Goal: Information Seeking & Learning: Compare options

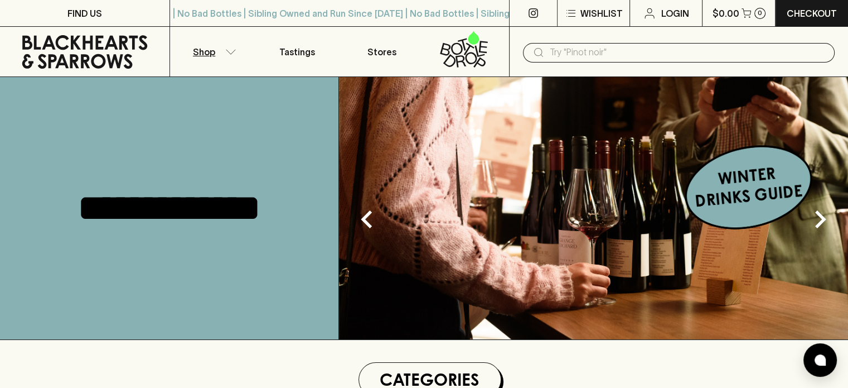
click at [214, 49] on p "Shop" at bounding box center [204, 51] width 22 height 13
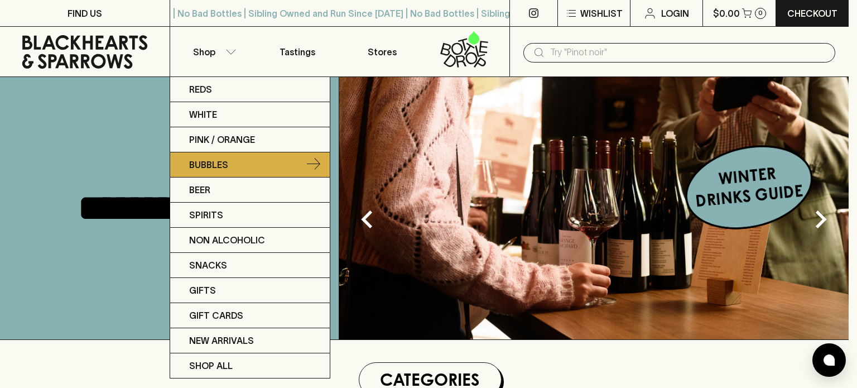
click at [252, 170] on link "Bubbles" at bounding box center [249, 164] width 159 height 25
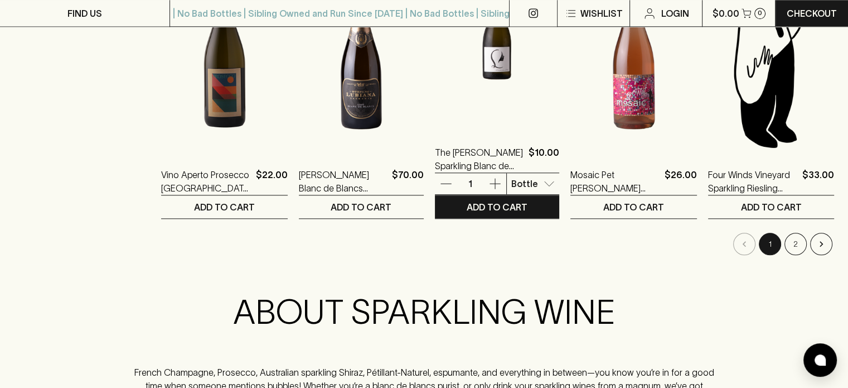
scroll to position [1180, 0]
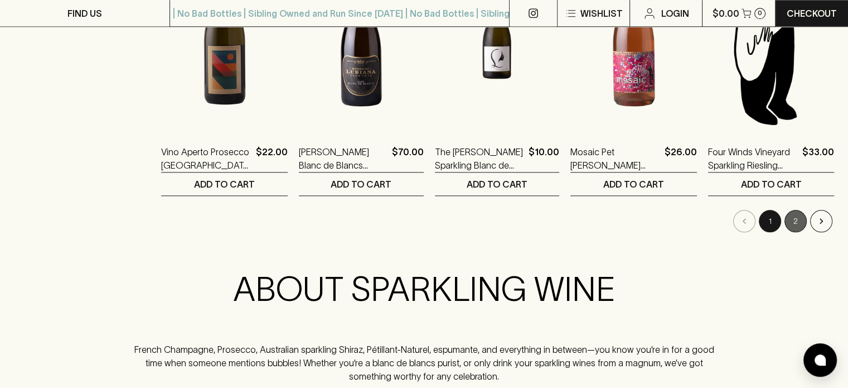
click at [792, 216] on button "2" at bounding box center [796, 221] width 22 height 22
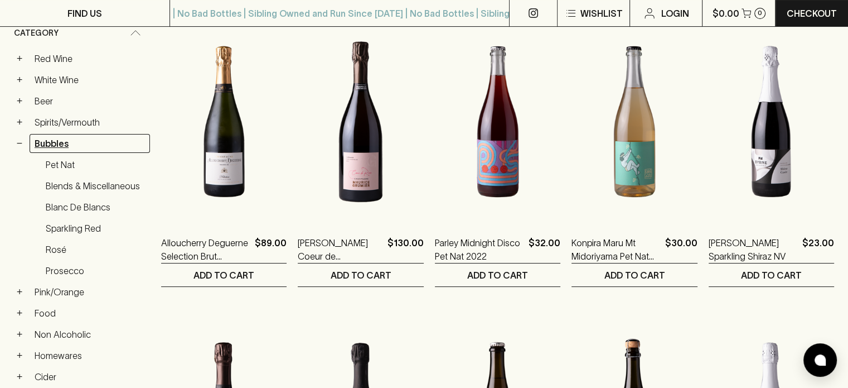
scroll to position [167, 0]
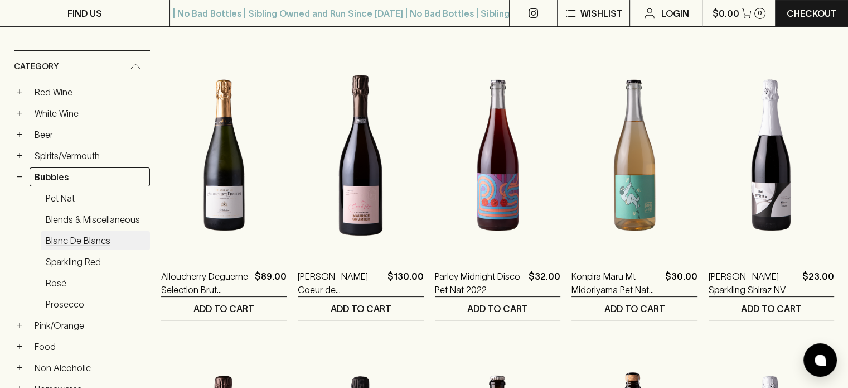
click at [71, 241] on link "Blanc de Blancs" at bounding box center [95, 240] width 109 height 19
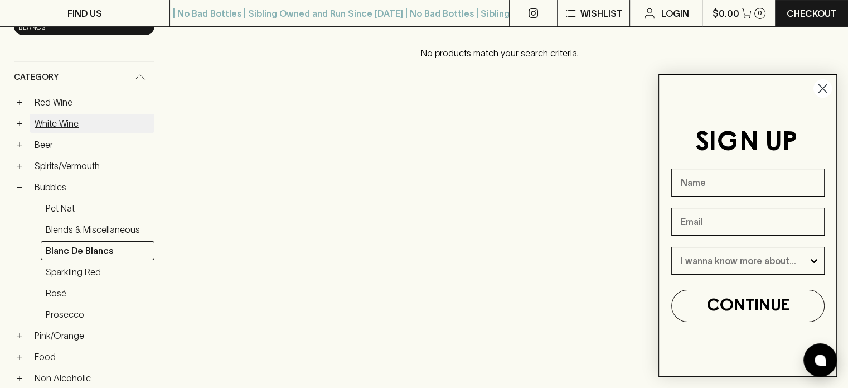
click at [81, 124] on link "White Wine" at bounding box center [92, 123] width 125 height 19
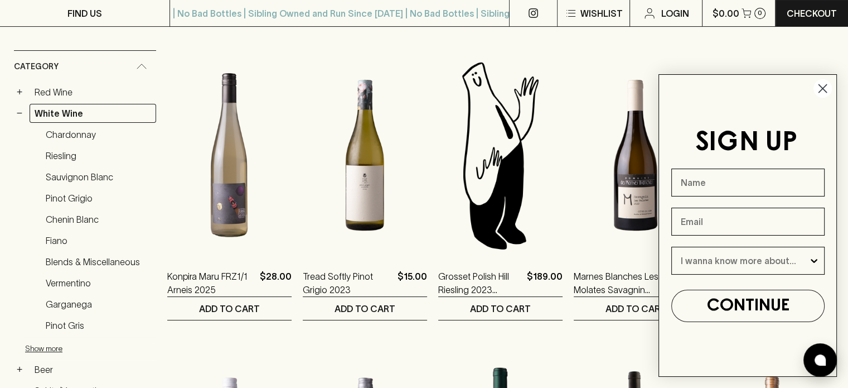
click at [823, 93] on circle "Close dialog" at bounding box center [823, 88] width 18 height 18
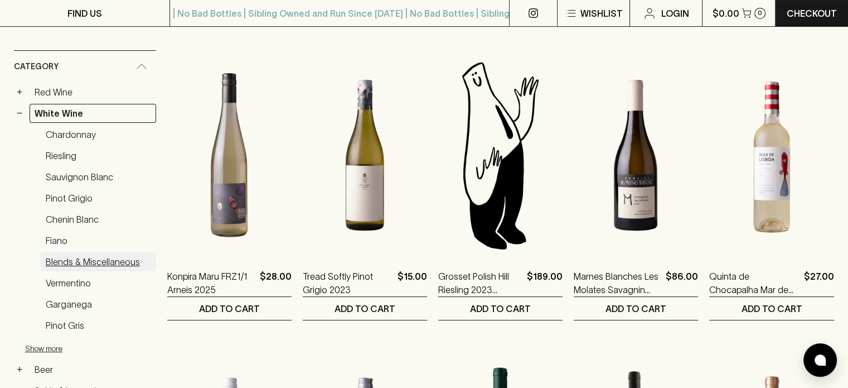
click at [70, 258] on link "Blends & Miscellaneous" at bounding box center [98, 261] width 115 height 19
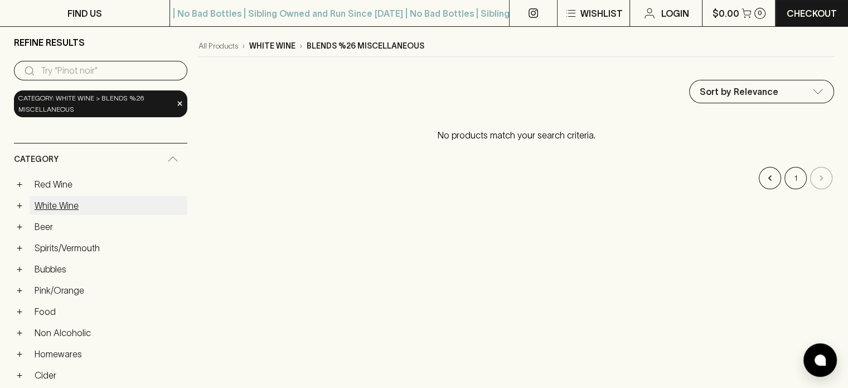
scroll to position [81, 0]
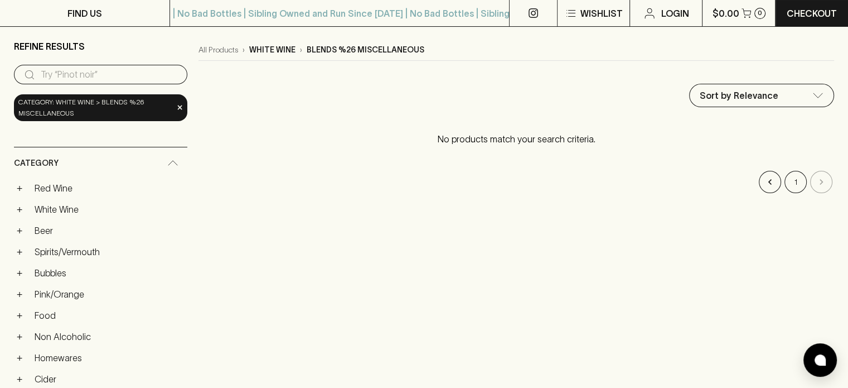
click at [27, 210] on div "+ White Wine" at bounding box center [100, 209] width 173 height 19
click at [20, 210] on button "+" at bounding box center [19, 209] width 11 height 11
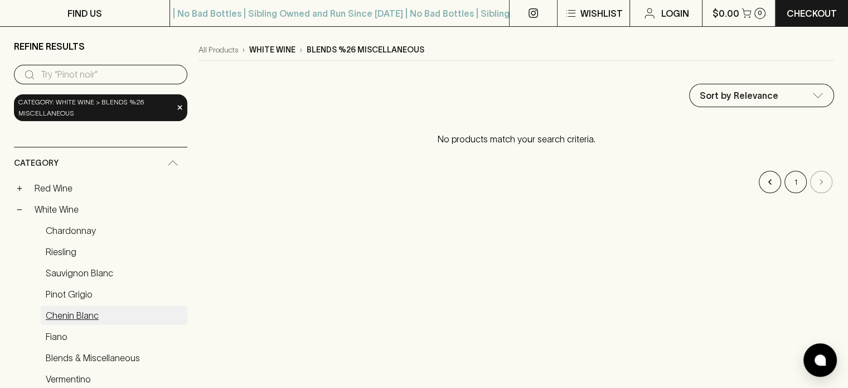
scroll to position [100, 0]
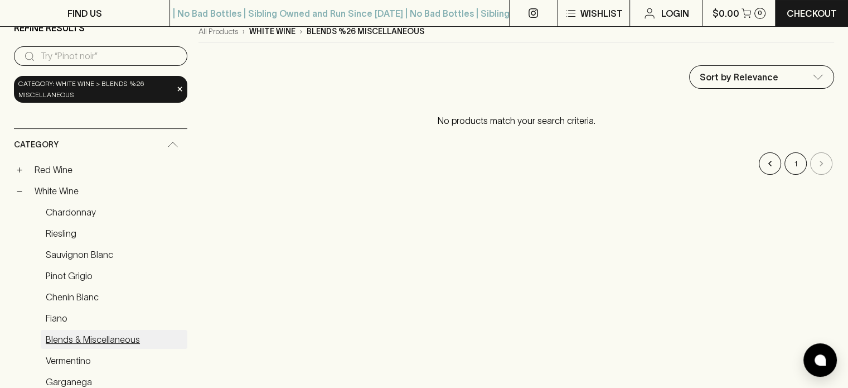
click at [117, 336] on link "Blends & Miscellaneous" at bounding box center [114, 339] width 147 height 19
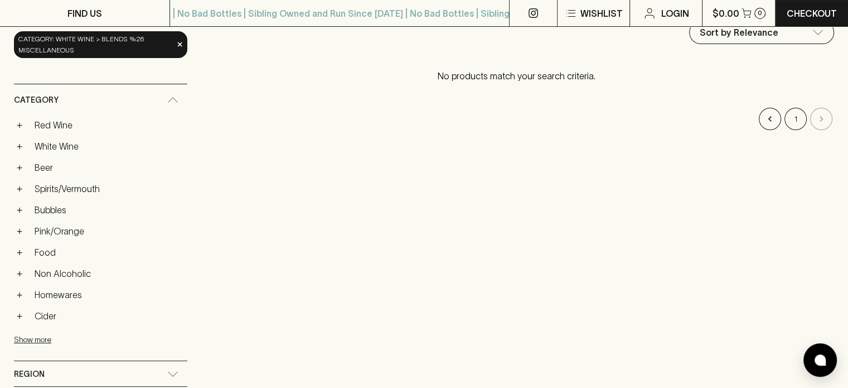
scroll to position [156, 0]
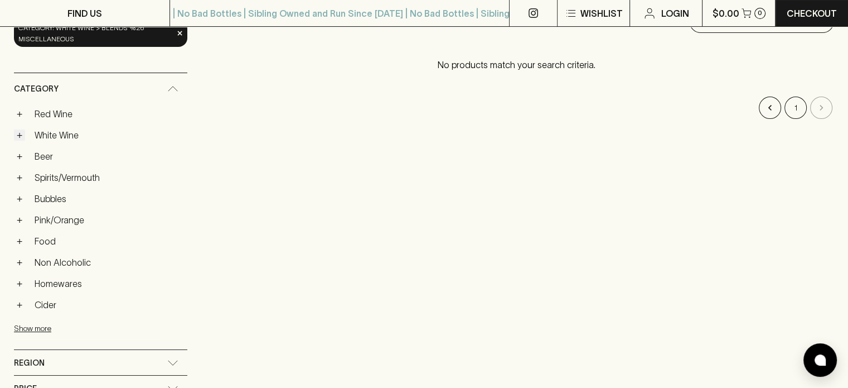
click at [22, 133] on button "+" at bounding box center [19, 134] width 11 height 11
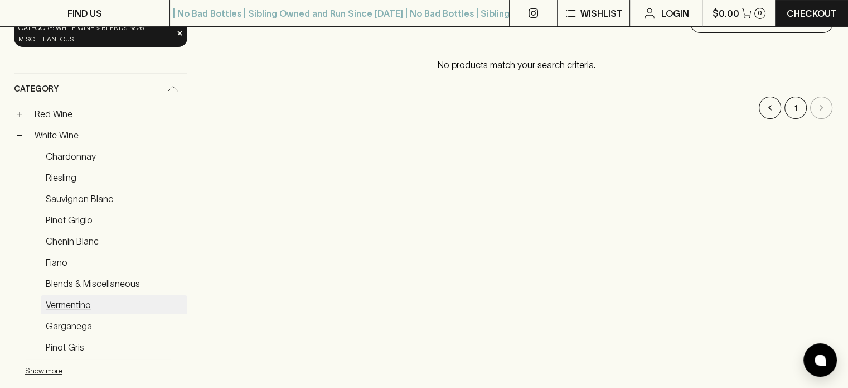
click at [75, 299] on link "Vermentino" at bounding box center [114, 304] width 147 height 19
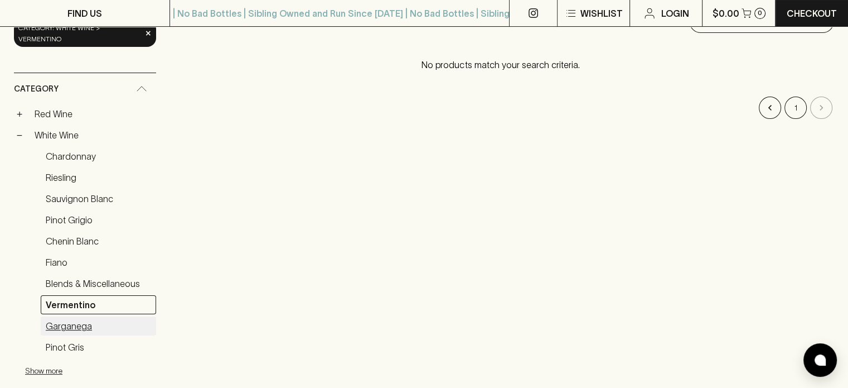
click at [71, 316] on link "Garganega" at bounding box center [98, 325] width 115 height 19
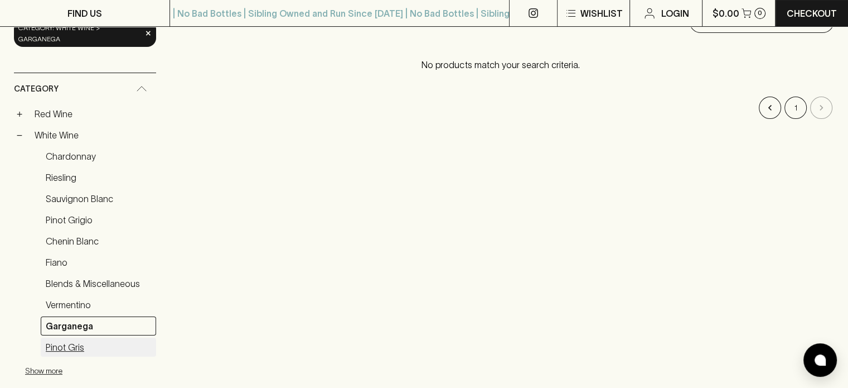
click at [68, 337] on link "Pinot Gris" at bounding box center [98, 346] width 115 height 19
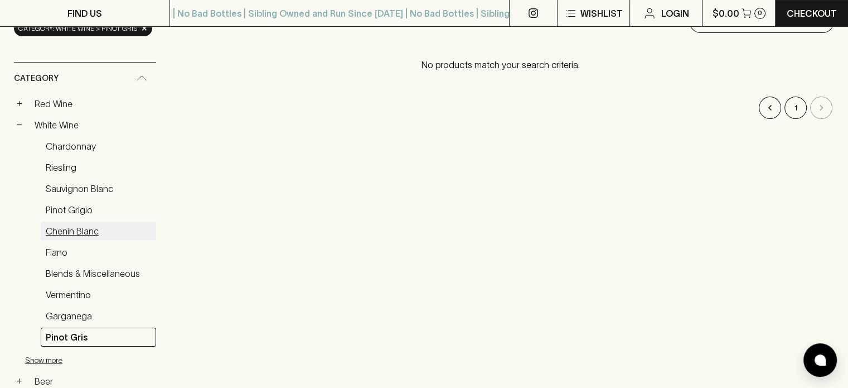
drag, startPoint x: 68, startPoint y: 330, endPoint x: 46, endPoint y: 234, distance: 98.5
click at [46, 234] on link "Chenin Blanc" at bounding box center [98, 230] width 115 height 19
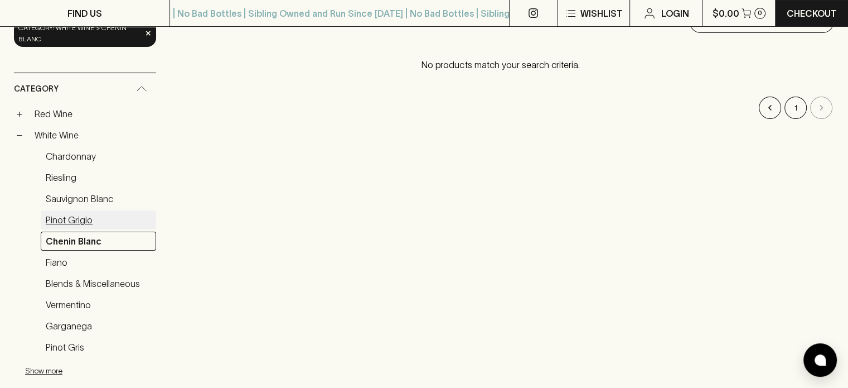
click at [59, 217] on link "Pinot Grigio" at bounding box center [98, 219] width 115 height 19
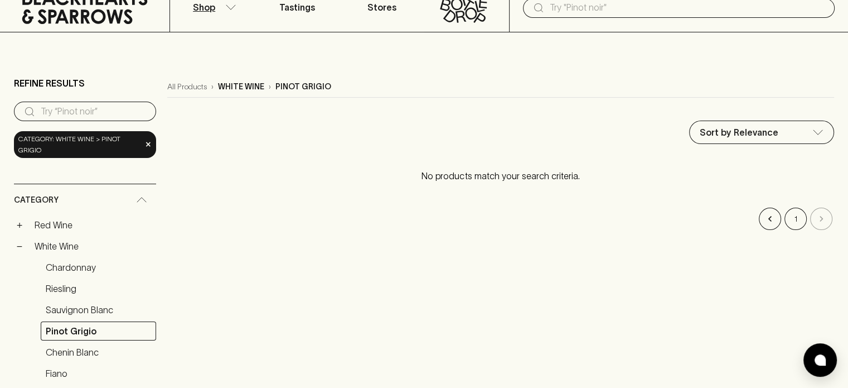
scroll to position [44, 0]
click at [47, 240] on link "White Wine" at bounding box center [93, 246] width 127 height 19
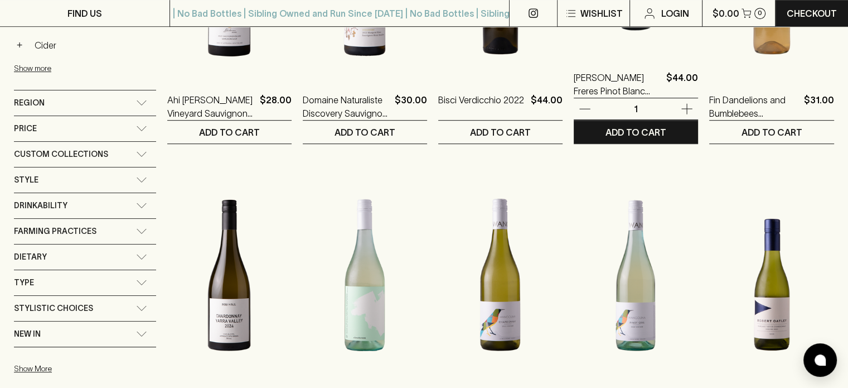
scroll to position [657, 0]
